Goal: Transaction & Acquisition: Purchase product/service

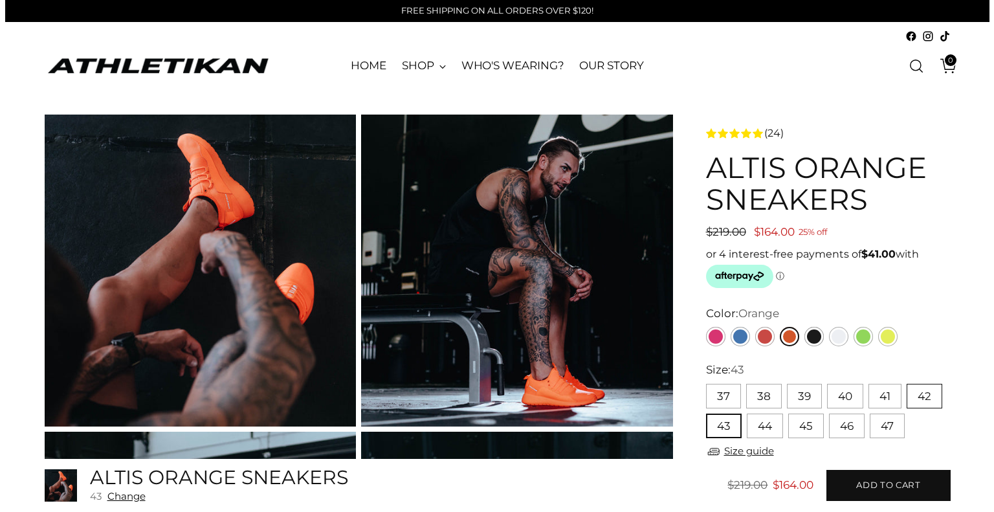
scroll to position [453, 0]
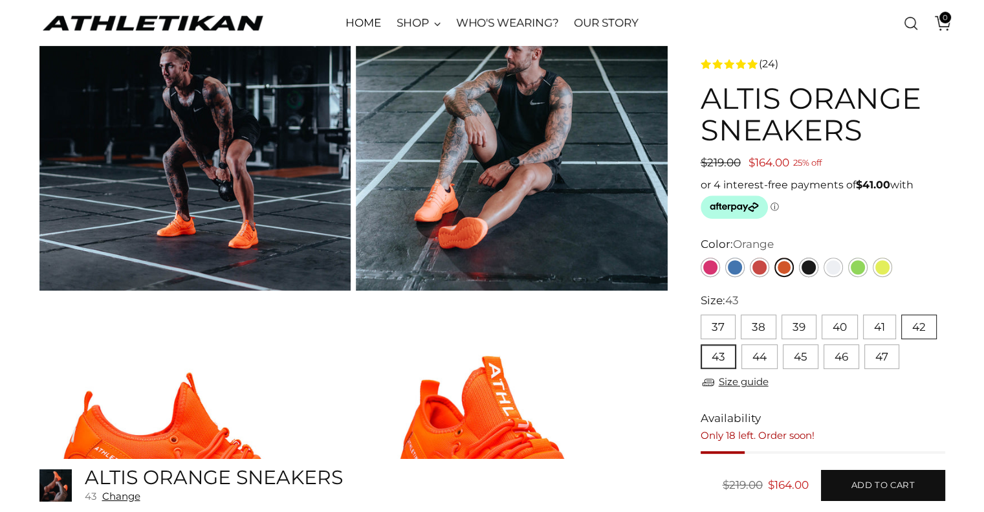
click at [919, 327] on button "42" at bounding box center [919, 326] width 36 height 25
click at [735, 381] on link "Size guide" at bounding box center [735, 382] width 68 height 16
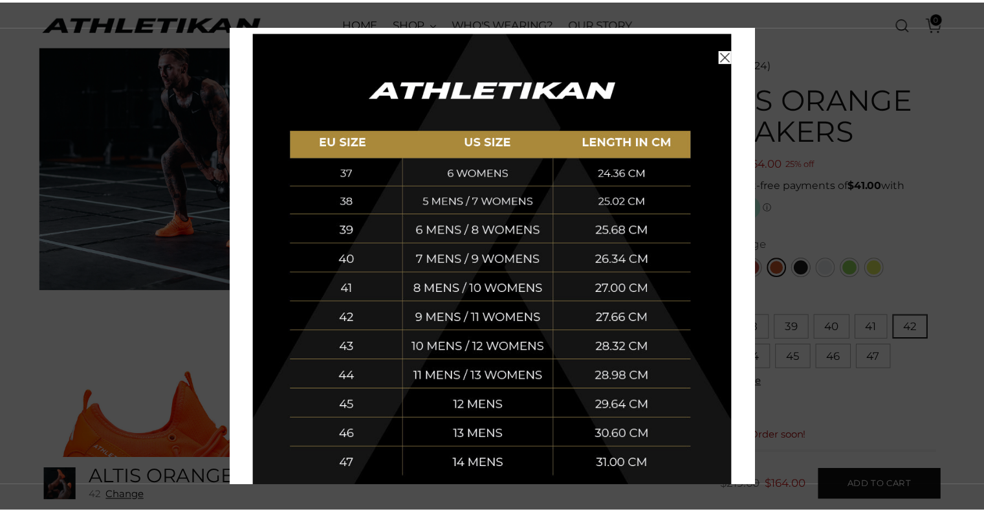
scroll to position [230, 0]
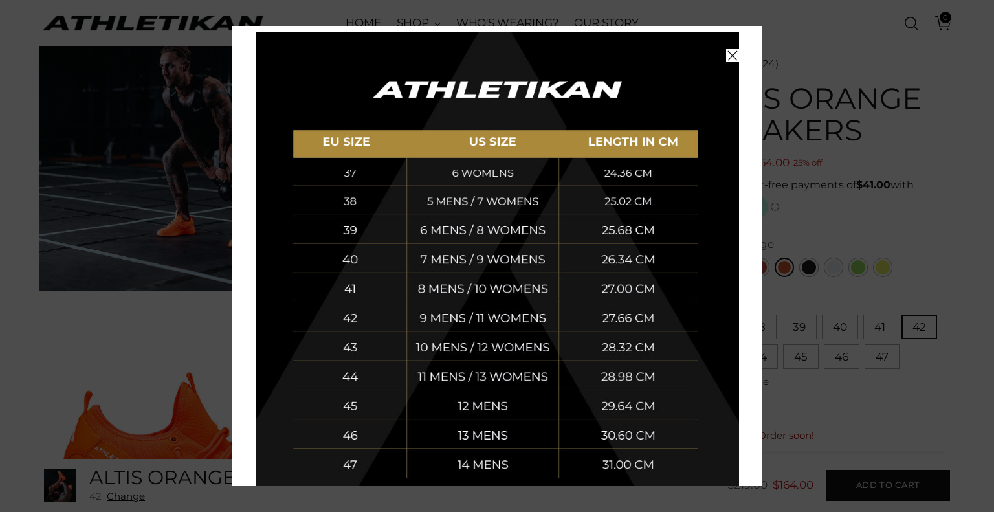
click at [727, 54] on span "Close" at bounding box center [732, 55] width 13 height 13
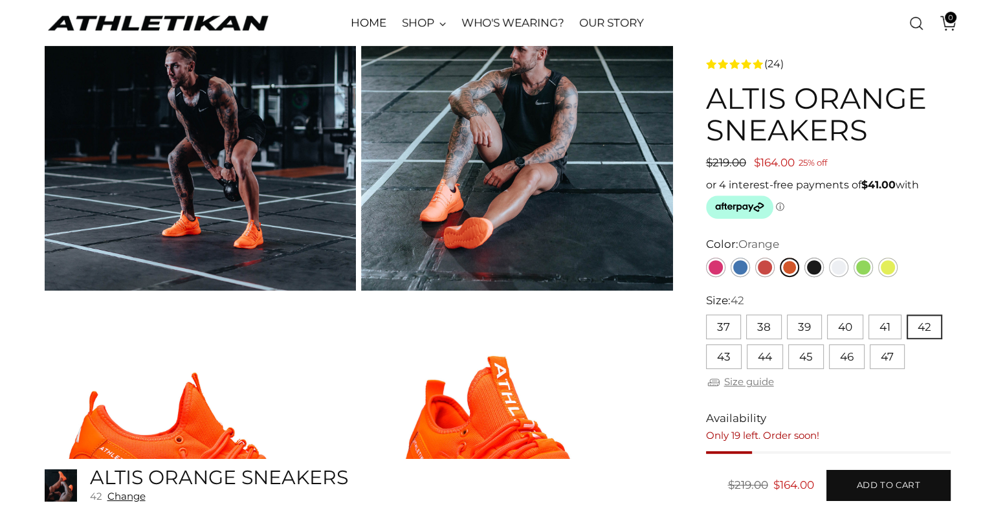
scroll to position [0, 0]
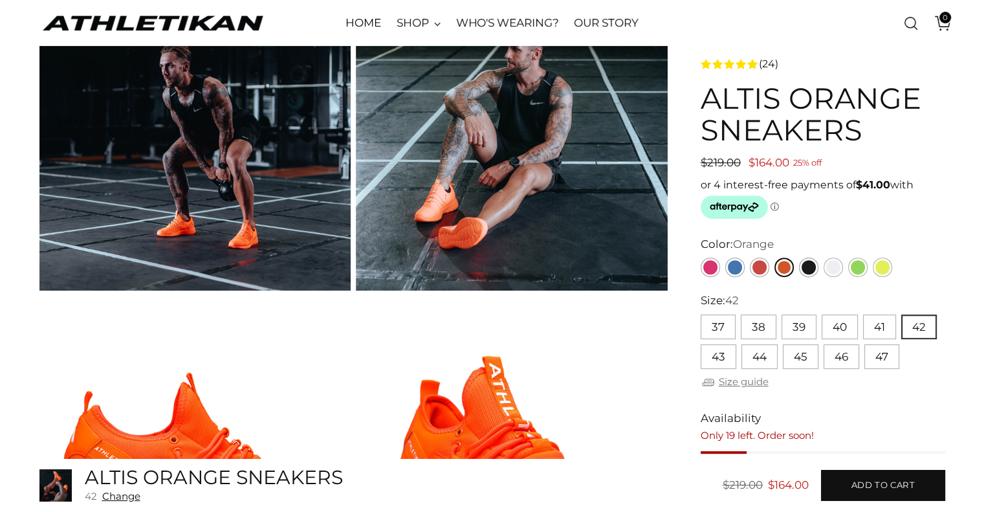
click at [730, 385] on link "Size guide" at bounding box center [735, 382] width 68 height 16
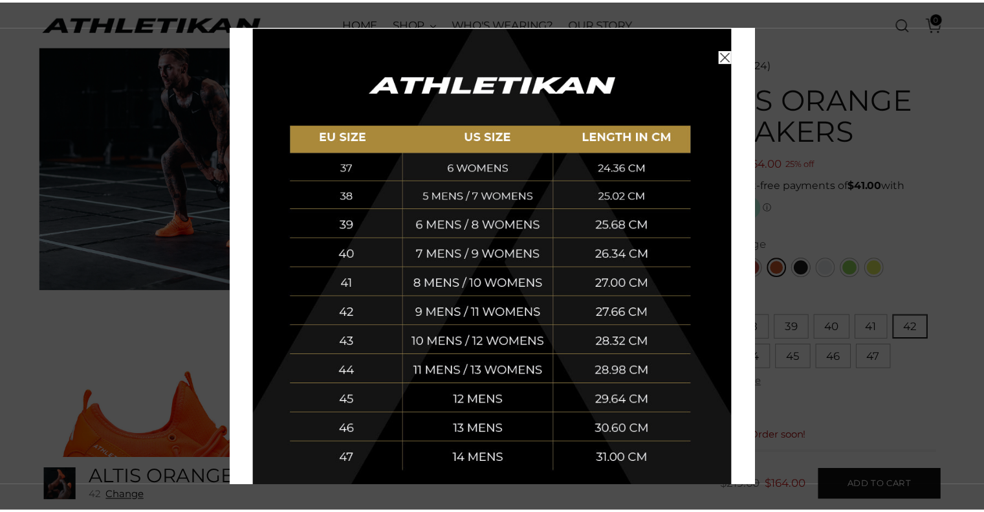
scroll to position [237, 0]
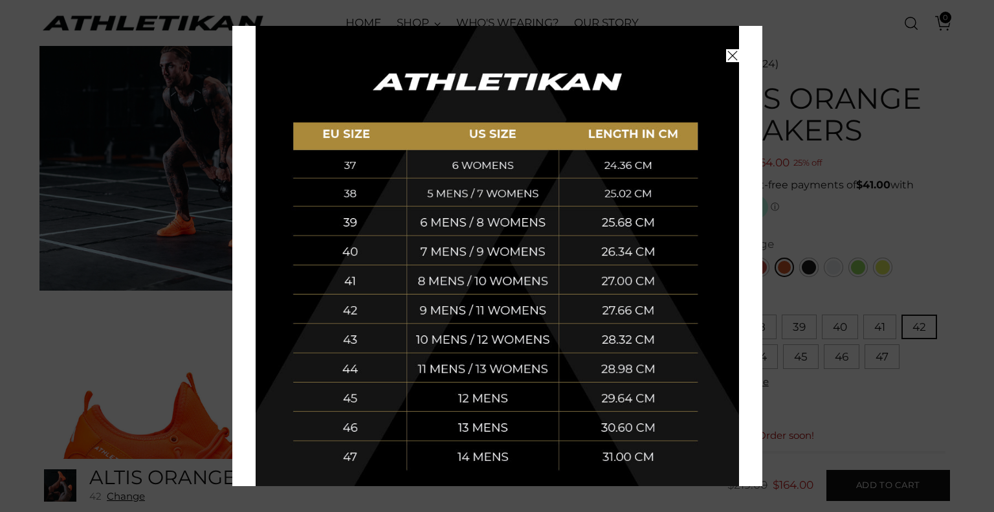
click at [727, 56] on icon "Close" at bounding box center [732, 55] width 10 height 10
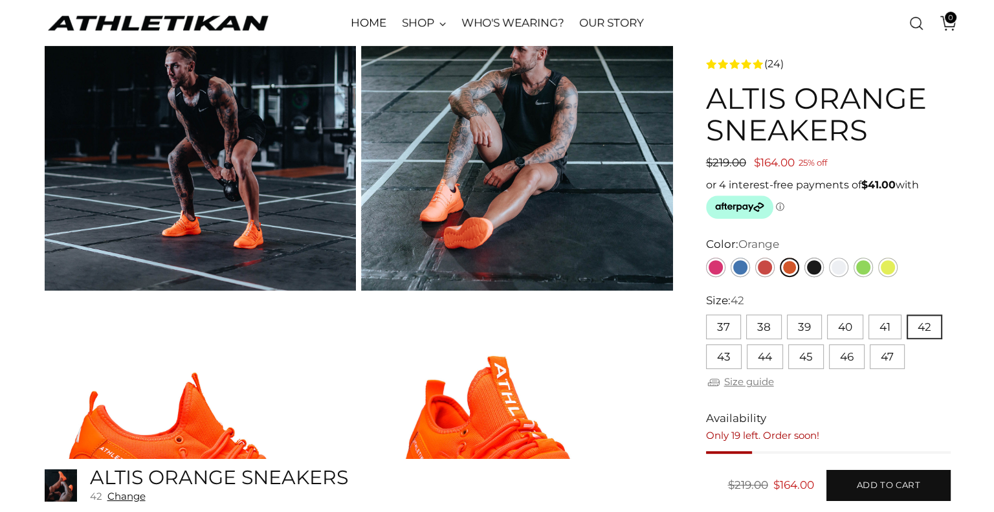
scroll to position [0, 0]
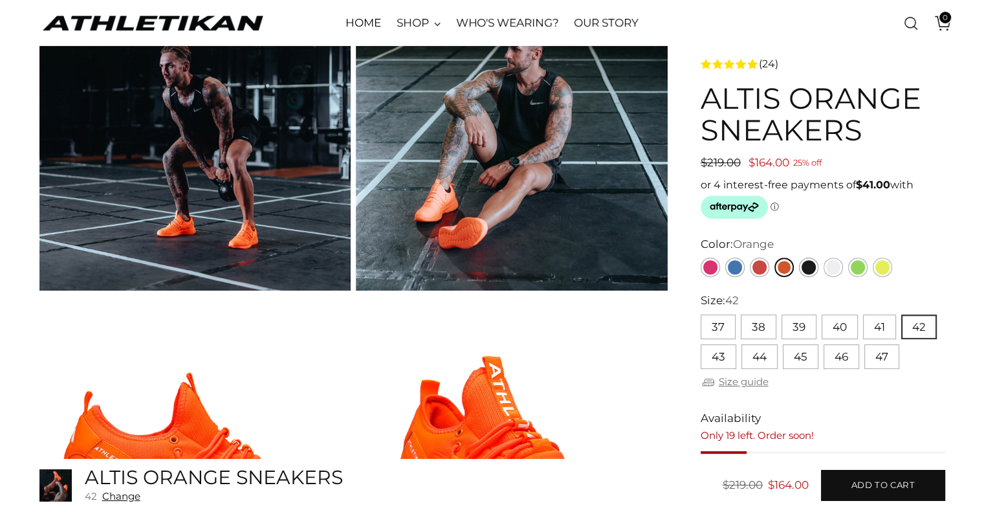
click at [756, 388] on link "Size guide" at bounding box center [735, 382] width 68 height 16
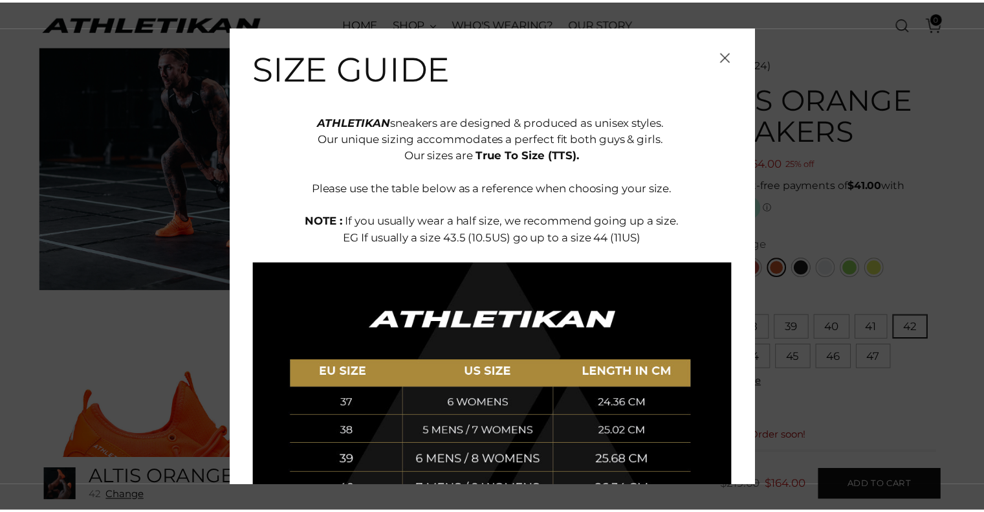
scroll to position [184, 0]
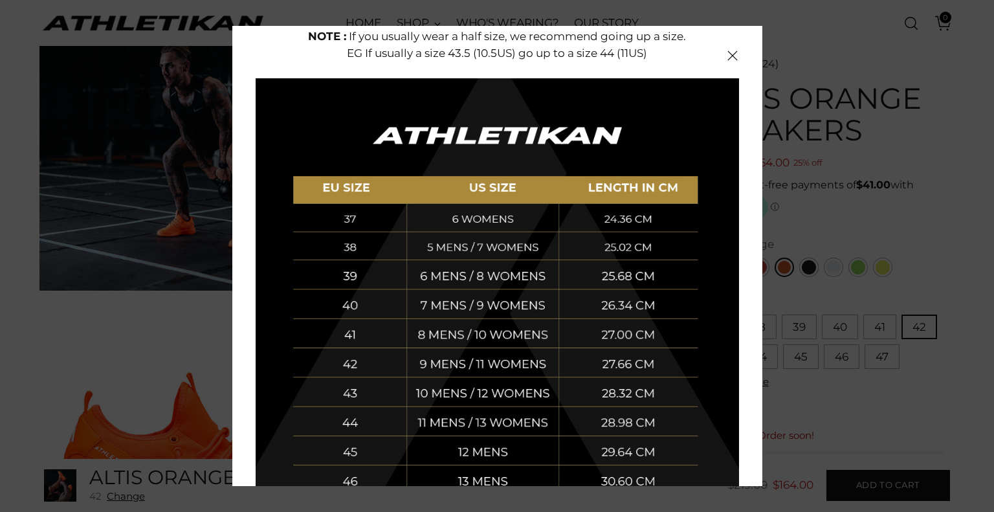
click at [726, 61] on button "Close" at bounding box center [732, 55] width 13 height 13
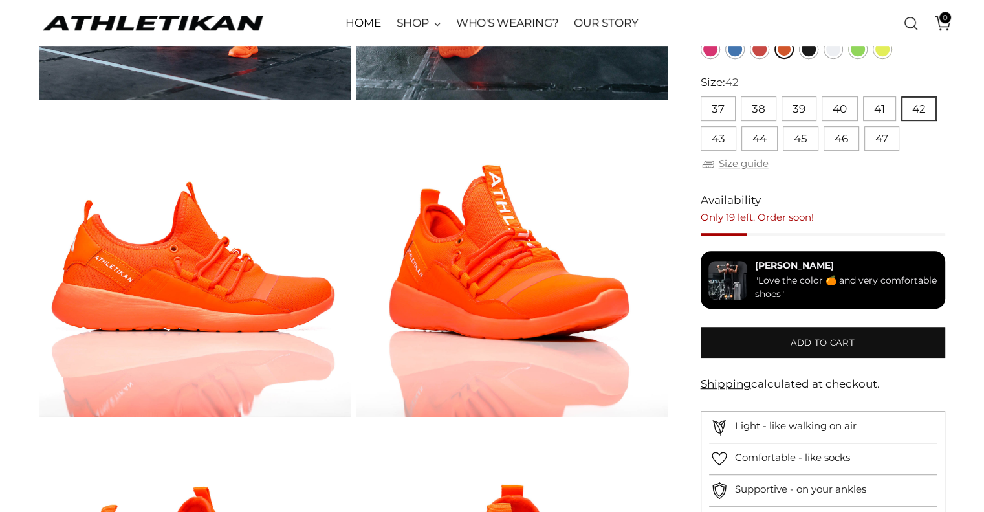
scroll to position [635, 0]
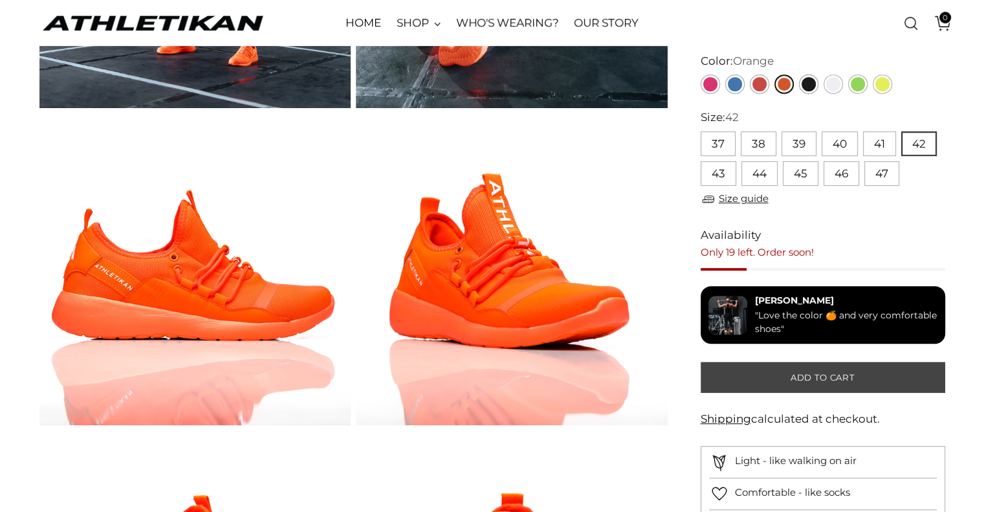
click at [840, 380] on span "Add to cart" at bounding box center [823, 377] width 64 height 12
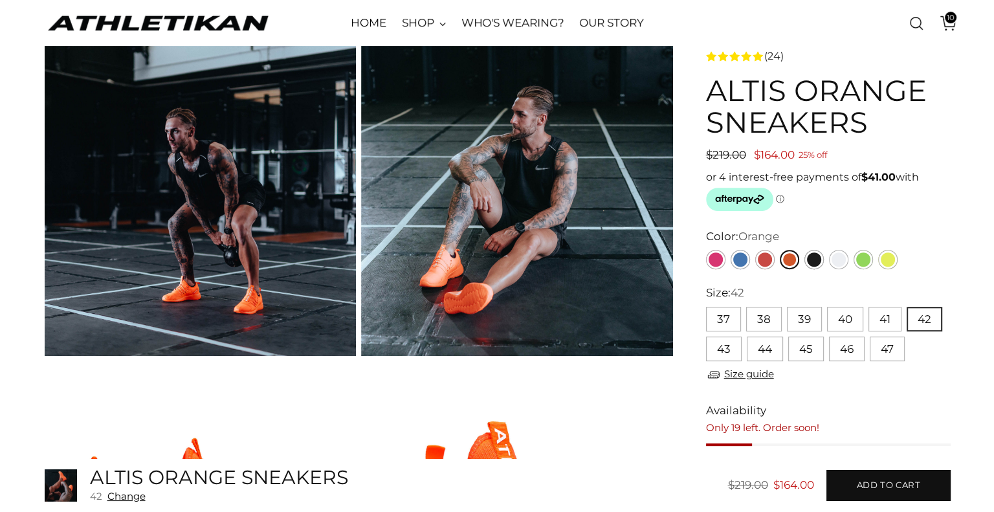
scroll to position [388, 0]
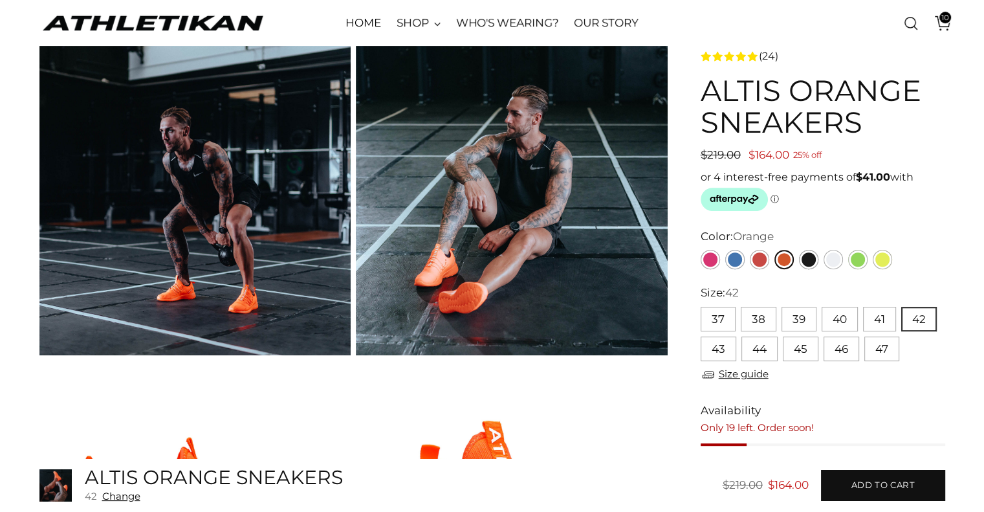
click at [945, 16] on span "10" at bounding box center [945, 18] width 12 height 12
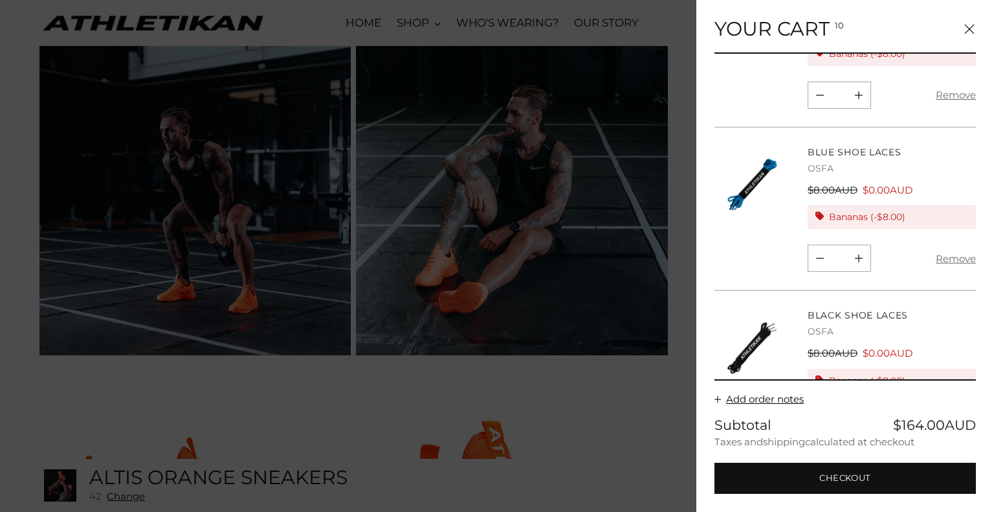
scroll to position [1245, 0]
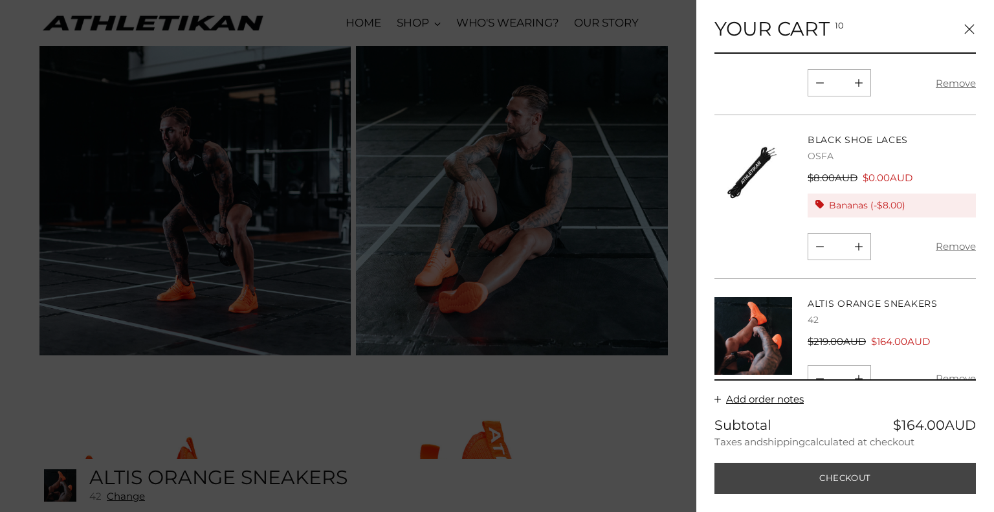
click at [844, 481] on button "Checkout" at bounding box center [844, 478] width 261 height 31
